Goal: Task Accomplishment & Management: Complete application form

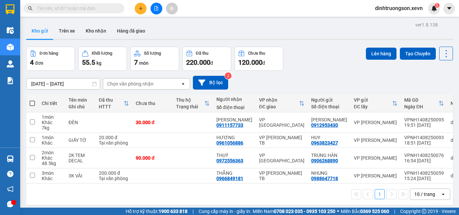
click at [89, 9] on input "text" at bounding box center [76, 8] width 79 height 7
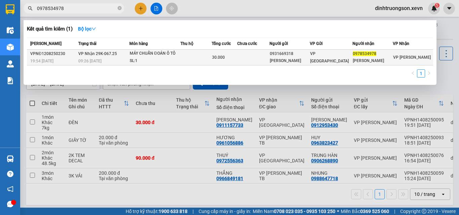
type input "0978534978"
click at [306, 63] on div "[PERSON_NAME]" at bounding box center [290, 60] width 40 height 7
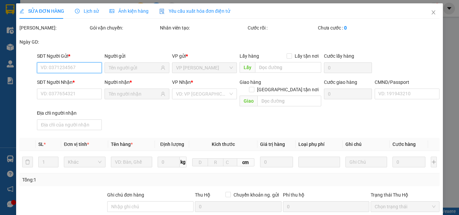
type input "0931669318"
type input "[PERSON_NAME]"
type input "0978534978"
type input "[PERSON_NAME]"
type input "toàn"
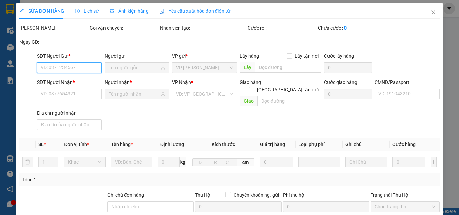
type input "30.000"
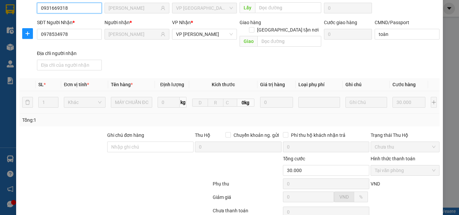
scroll to position [107, 0]
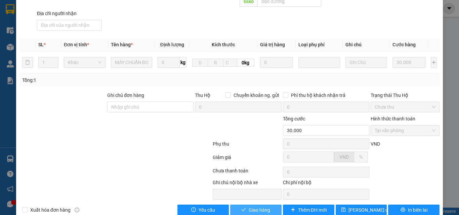
click at [265, 207] on span "Giao hàng" at bounding box center [260, 210] width 22 height 7
